Goal: Information Seeking & Learning: Learn about a topic

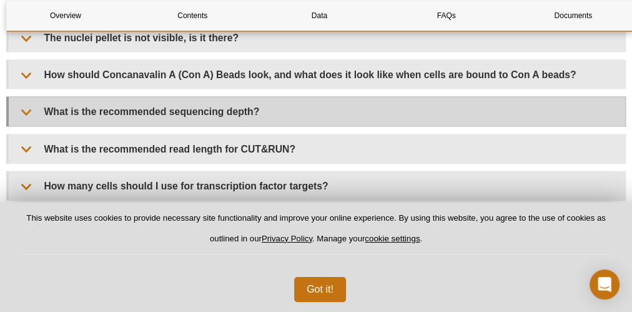
scroll to position [3710, 0]
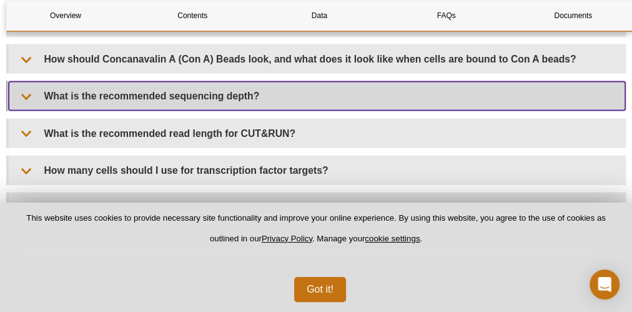
click at [240, 106] on summary "What is the recommended sequencing depth?" at bounding box center [317, 96] width 617 height 28
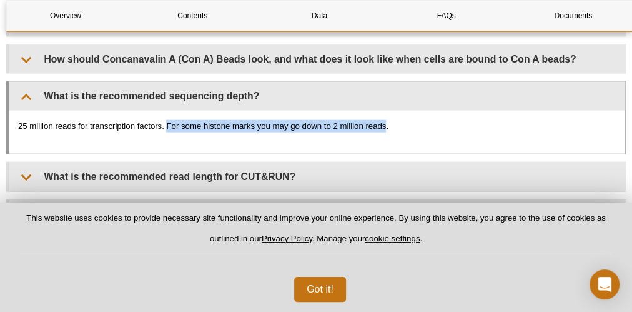
drag, startPoint x: 386, startPoint y: 139, endPoint x: 166, endPoint y: 138, distance: 219.9
click at [166, 132] on p "25 million reads for transcription factors. For some histone marks you may go d…" at bounding box center [317, 126] width 598 height 12
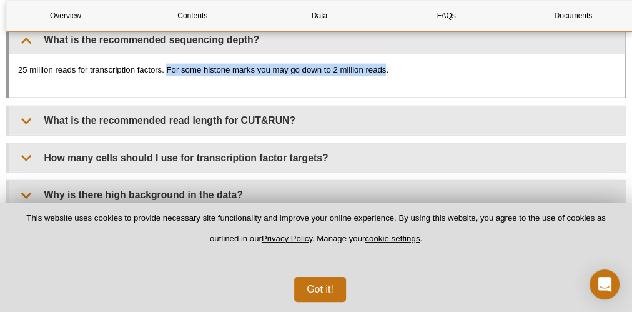
scroll to position [3810, 0]
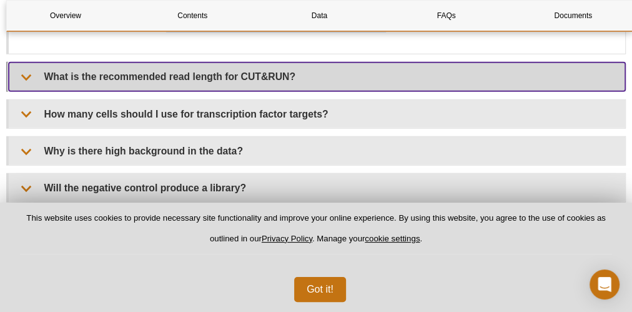
click at [185, 84] on summary "What is the recommended read length for CUT&RUN?" at bounding box center [317, 76] width 617 height 28
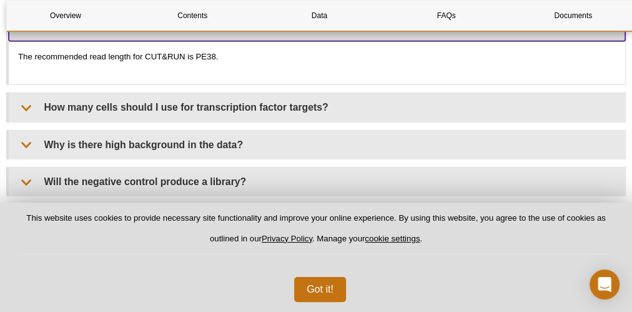
scroll to position [3910, 0]
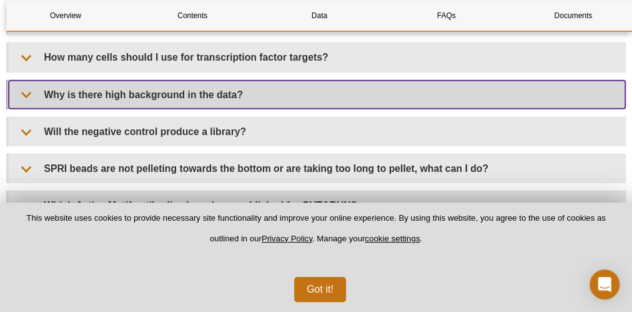
click at [143, 104] on summary "Why is there high background in the data?" at bounding box center [317, 95] width 617 height 28
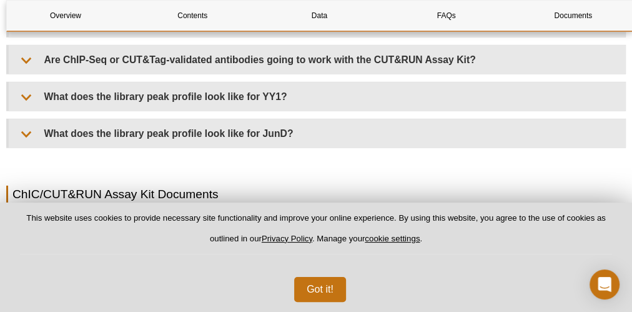
scroll to position [4310, 0]
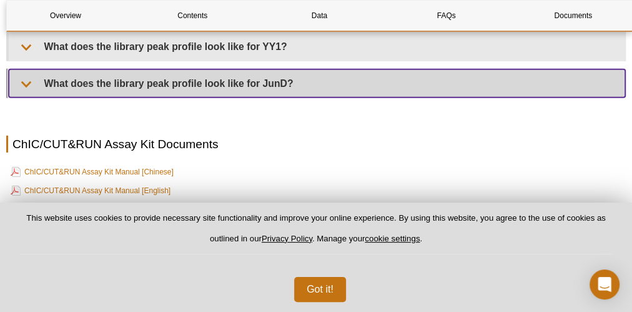
click at [227, 81] on summary "What does the library peak profile look like for JunD?" at bounding box center [317, 83] width 617 height 28
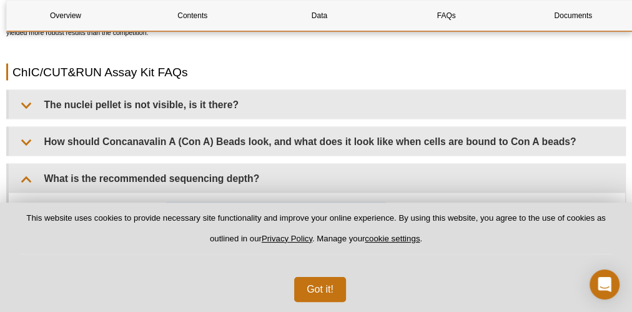
scroll to position [3602, 0]
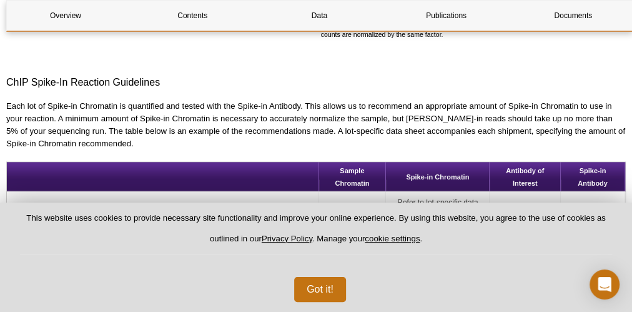
scroll to position [888, 0]
